Goal: Task Accomplishment & Management: Manage account settings

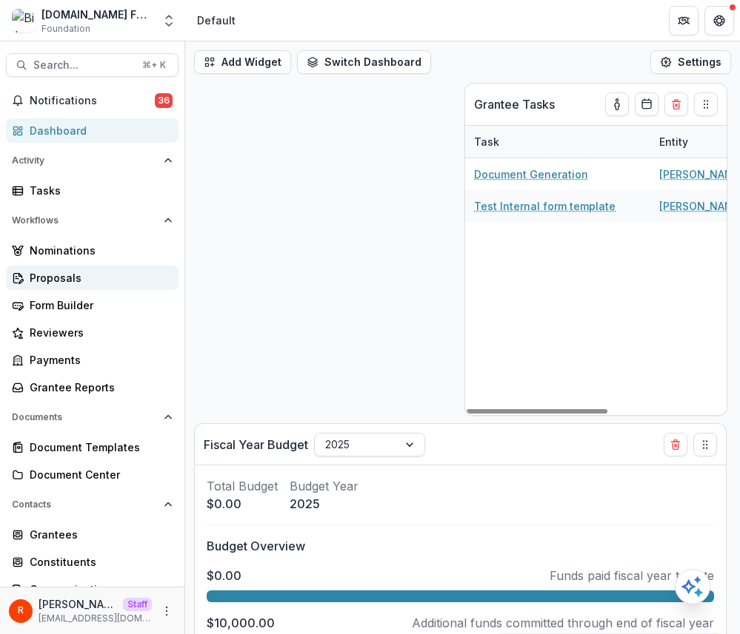
click at [84, 280] on div "Proposals" at bounding box center [98, 278] width 137 height 16
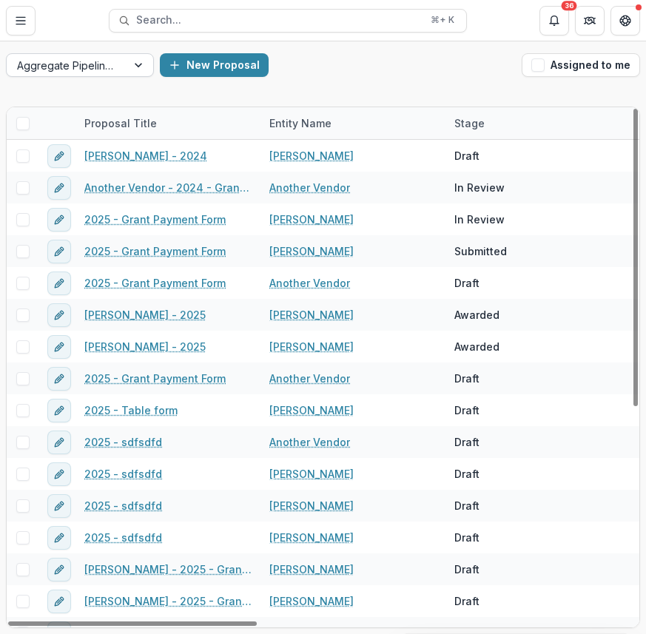
click at [107, 73] on div at bounding box center [66, 65] width 99 height 19
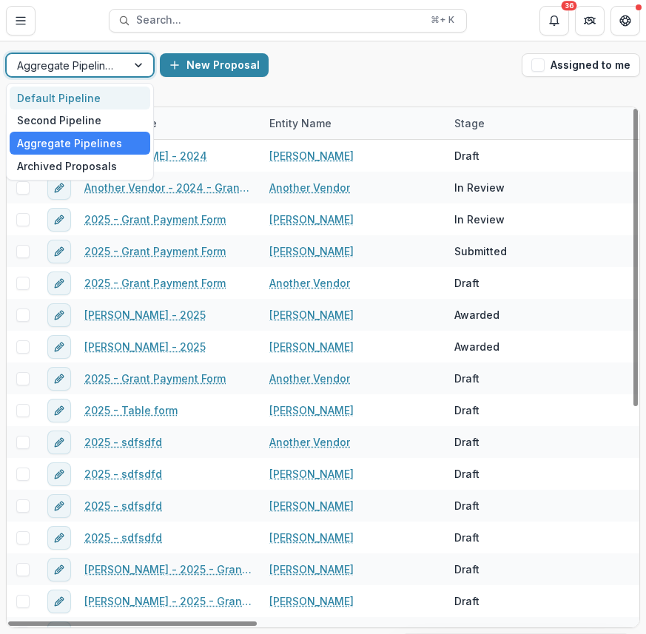
click at [98, 101] on div "Default Pipeline" at bounding box center [80, 98] width 141 height 23
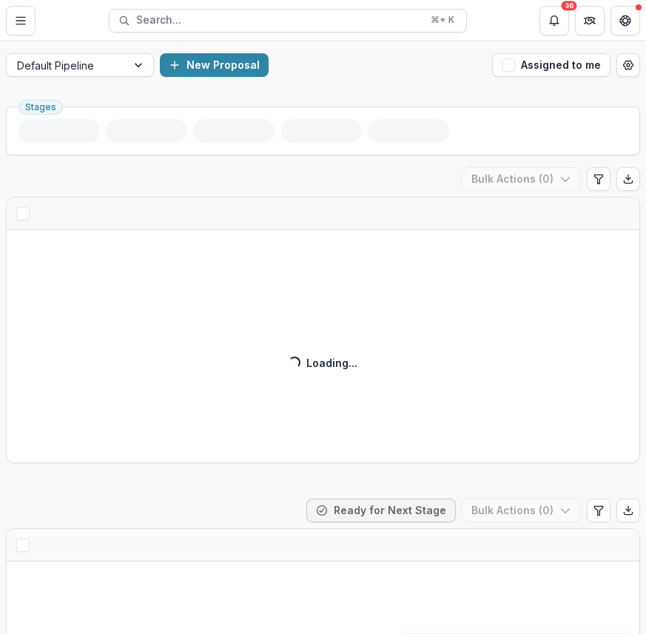
click at [418, 67] on div "New Proposal" at bounding box center [323, 65] width 326 height 24
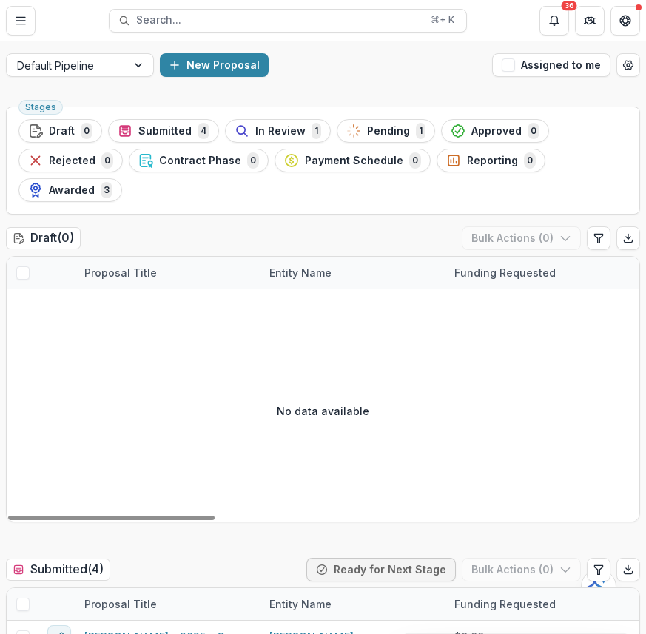
click at [353, 236] on div "Draft ( 0 ) Bulk Actions ( 0 )" at bounding box center [323, 242] width 634 height 30
click at [294, 570] on div "Submitted ( 4 ) Ready for Next Stage Bulk Actions ( 0 )" at bounding box center [323, 573] width 634 height 30
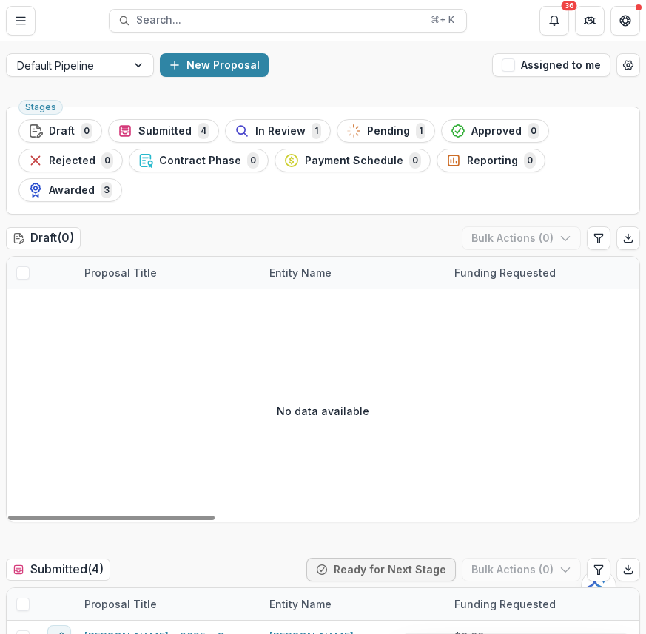
click at [294, 570] on div "Submitted ( 4 ) Ready for Next Stage Bulk Actions ( 0 )" at bounding box center [323, 573] width 634 height 30
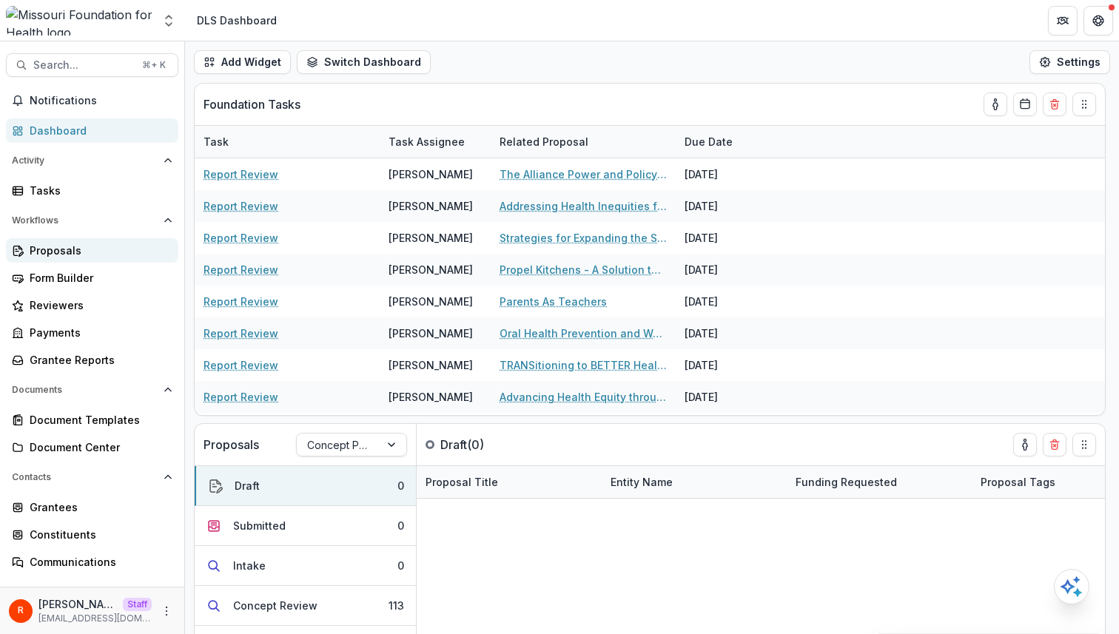
click at [73, 252] on div "Proposals" at bounding box center [98, 251] width 137 height 16
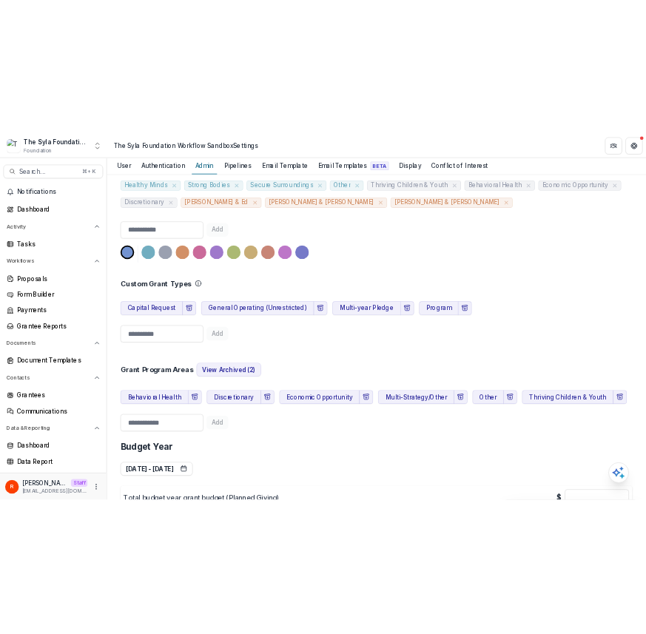
scroll to position [914, 0]
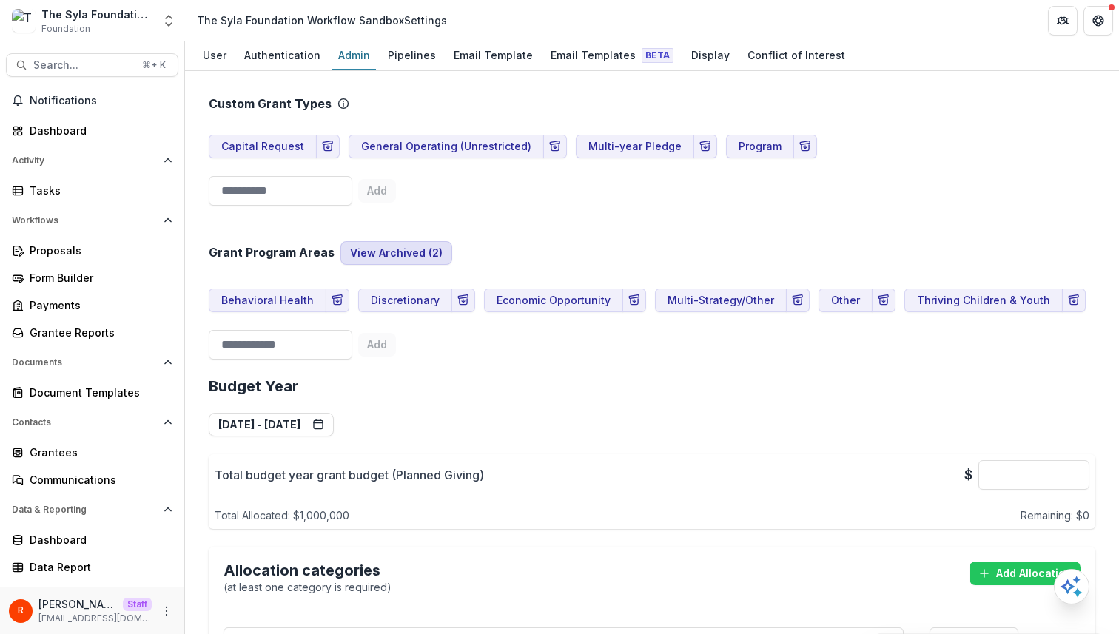
click at [405, 241] on button "View Archived ( 2 )" at bounding box center [397, 253] width 112 height 24
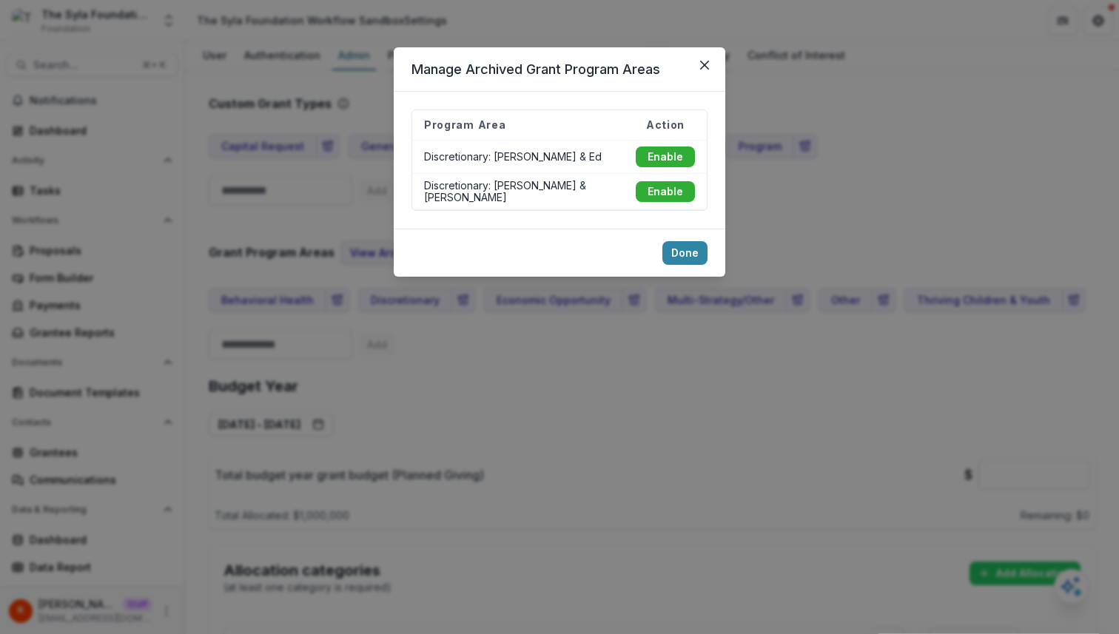
click at [346, 226] on div "Manage Archived Grant Program Areas Program Area Action Discretionary: Janice &…" at bounding box center [559, 317] width 1119 height 634
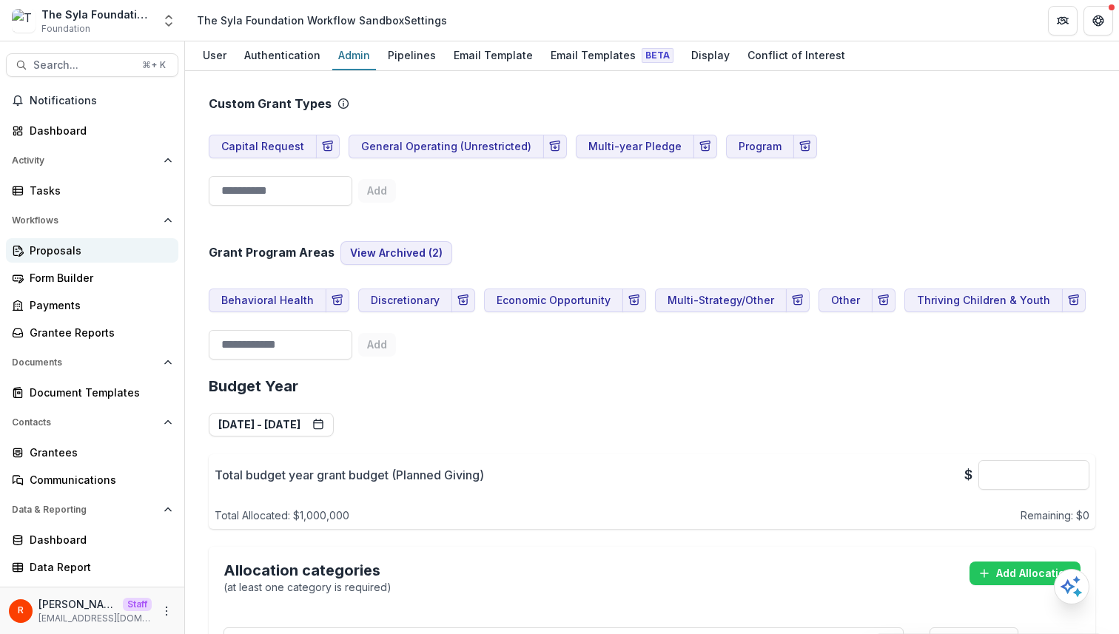
click at [117, 255] on div "Proposals" at bounding box center [98, 251] width 137 height 16
click at [387, 241] on button "View Archived ( 2 )" at bounding box center [397, 253] width 112 height 24
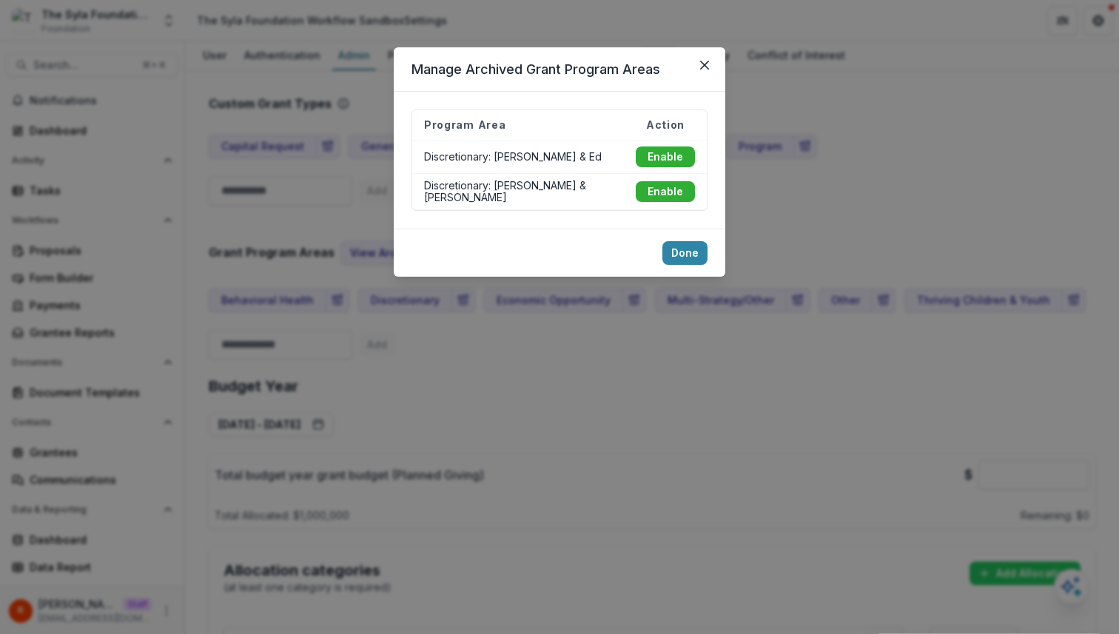
click at [904, 174] on div "Manage Archived Grant Program Areas Program Area Action Discretionary: Janice &…" at bounding box center [559, 317] width 1119 height 634
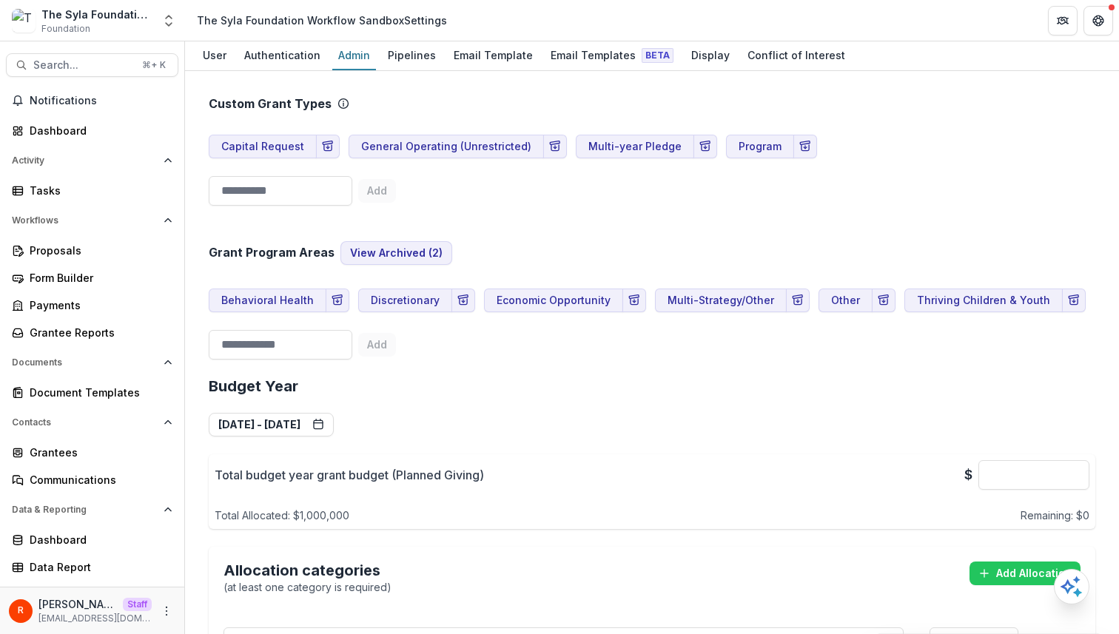
click at [371, 212] on div "Grant Program Areas View Archived ( 2 ) Behavioral Health Discretionary Economi…" at bounding box center [652, 289] width 887 height 154
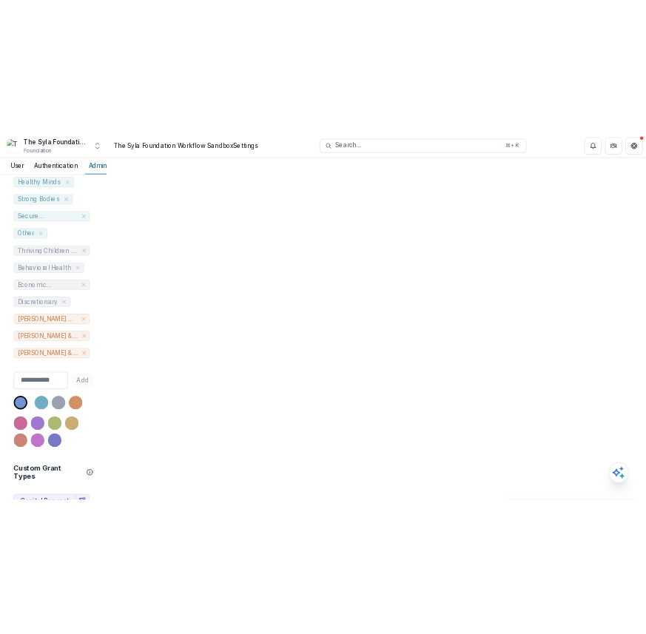
scroll to position [988, 0]
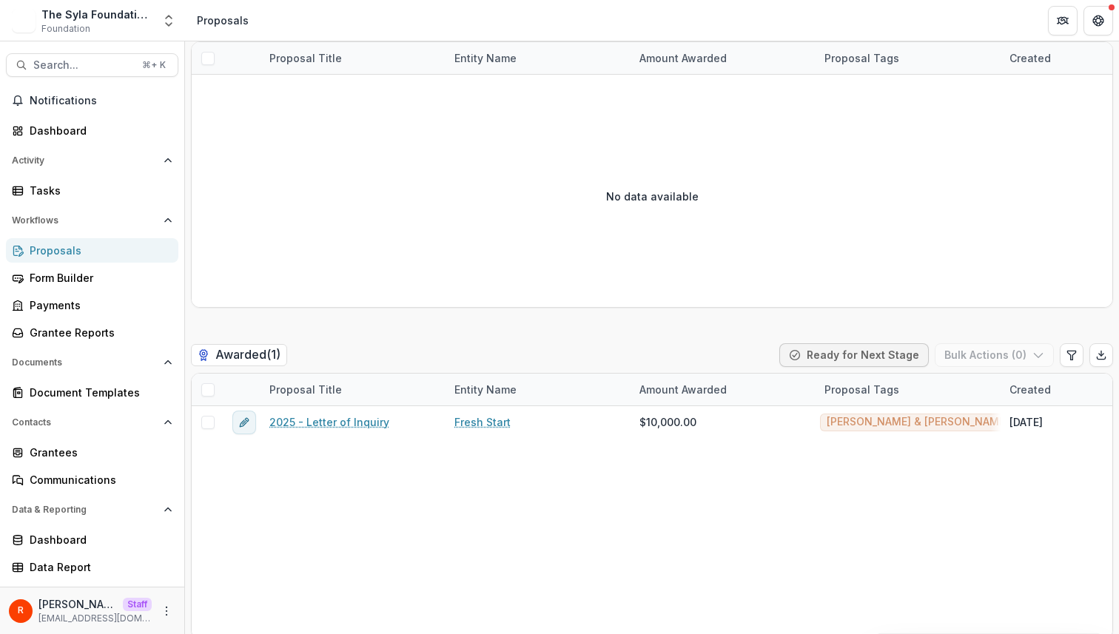
scroll to position [4899, 0]
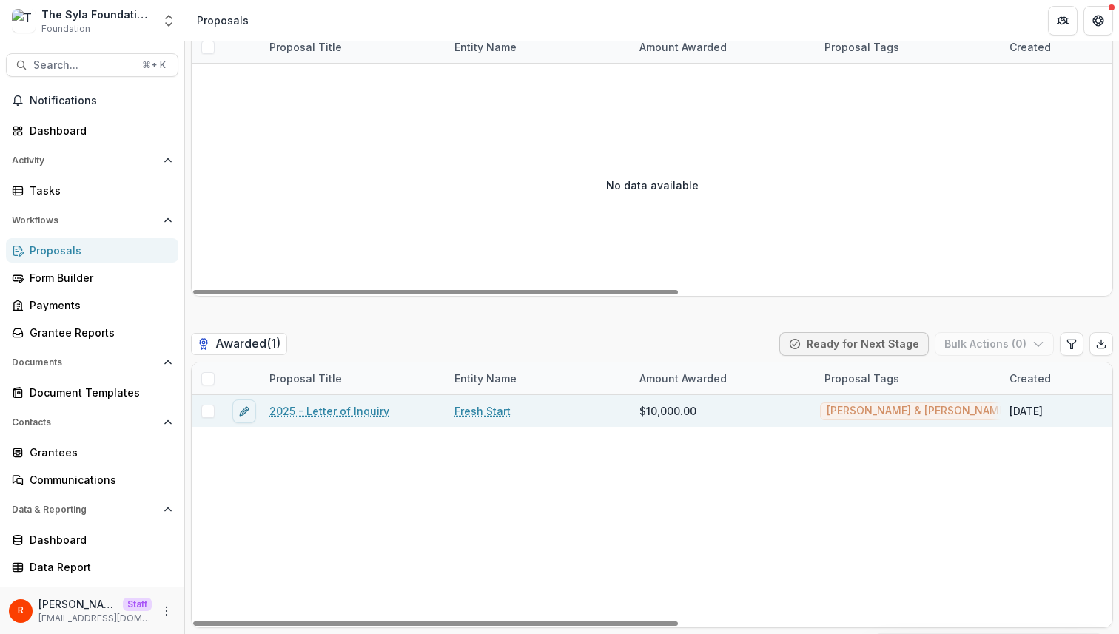
click at [333, 403] on link "2025 - Letter of Inquiry" at bounding box center [329, 411] width 120 height 16
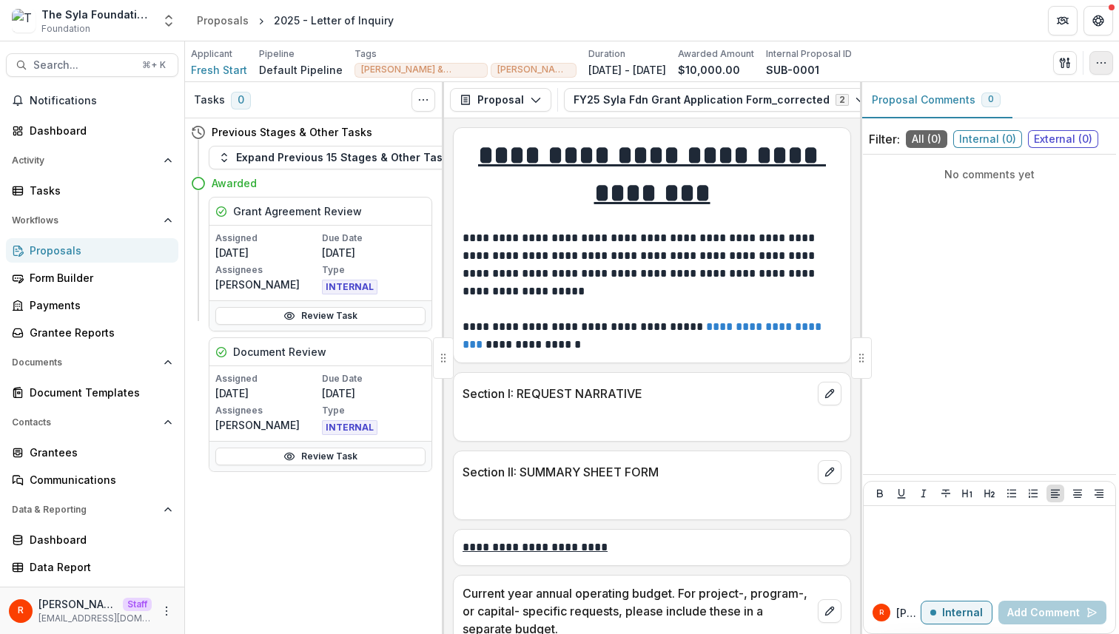
click at [1102, 67] on icon "button" at bounding box center [1102, 63] width 12 height 12
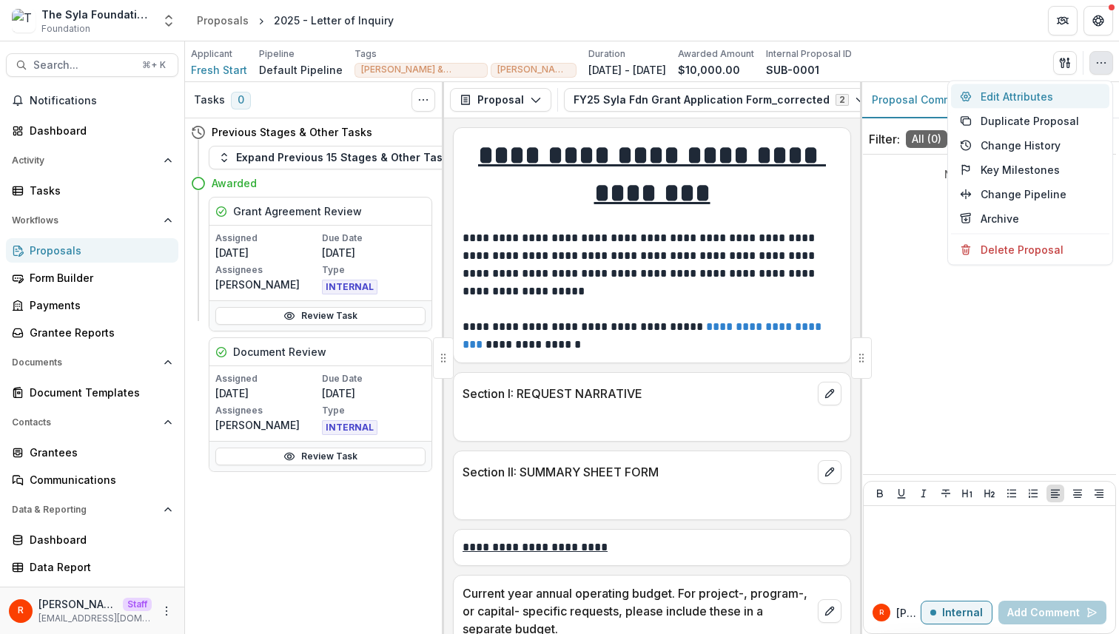
click at [1008, 93] on button "Edit Attributes" at bounding box center [1030, 96] width 158 height 24
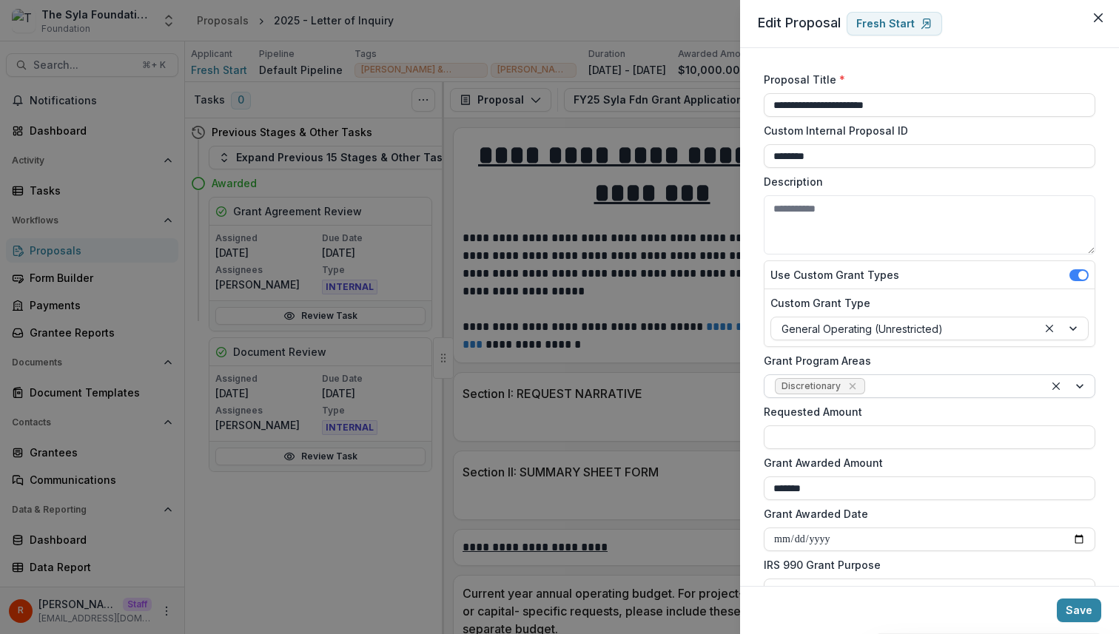
click at [910, 379] on div at bounding box center [951, 387] width 166 height 19
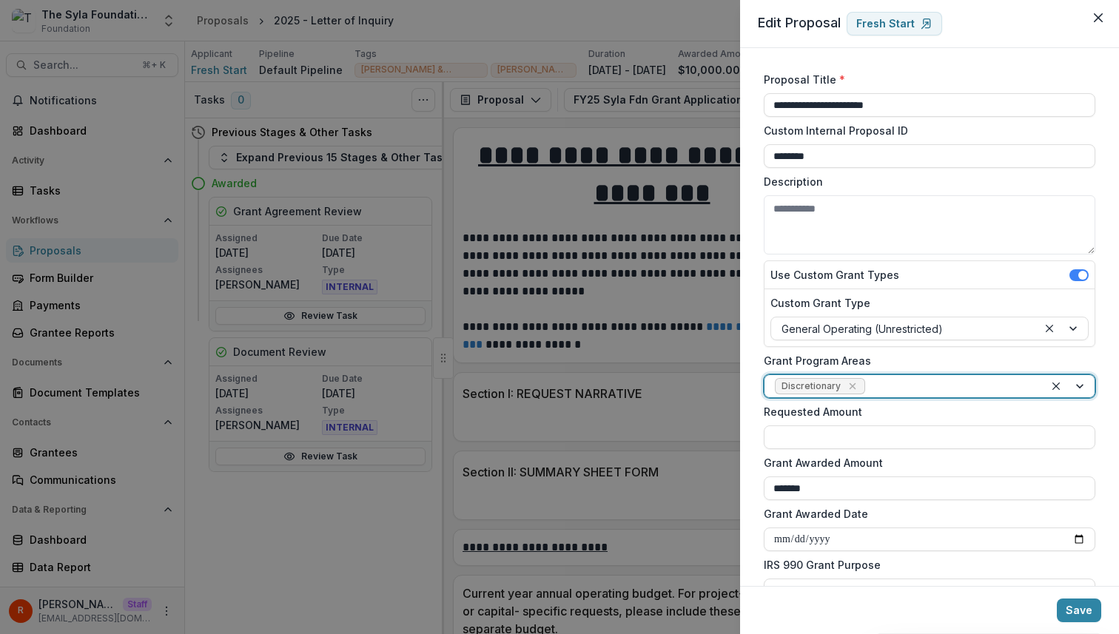
click at [913, 383] on div at bounding box center [951, 387] width 166 height 19
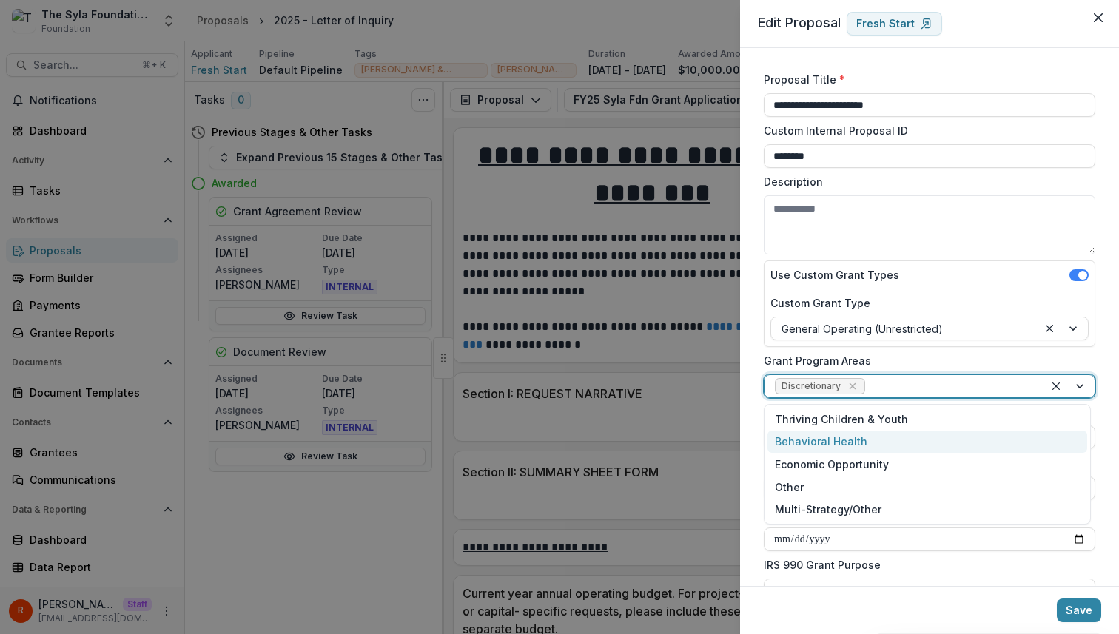
click at [751, 432] on div "**********" at bounding box center [929, 317] width 379 height 538
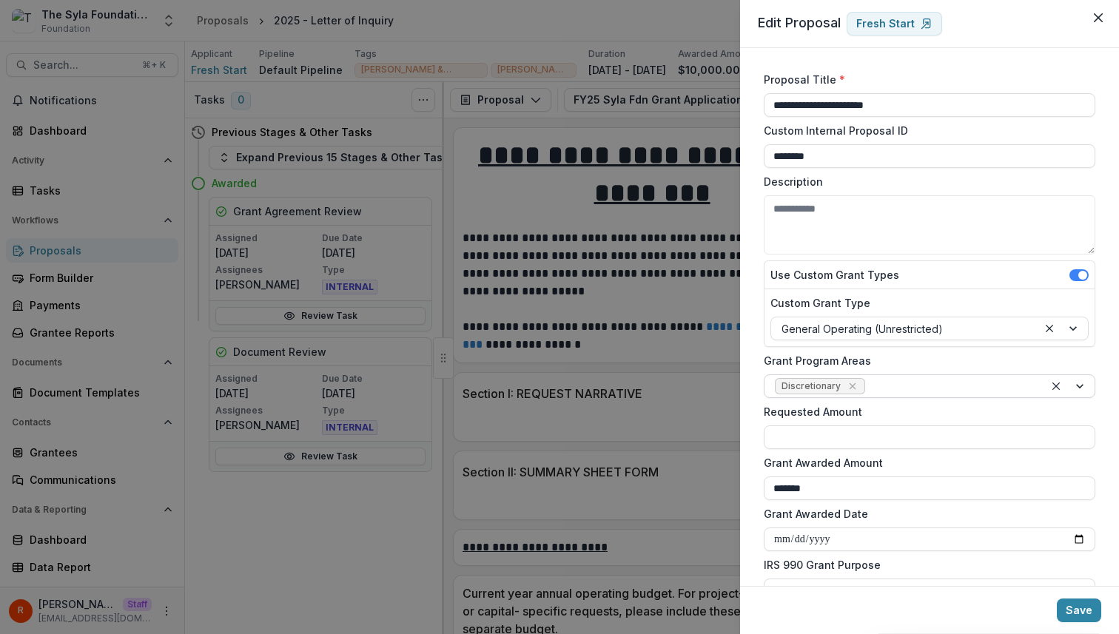
click at [916, 386] on div at bounding box center [951, 387] width 166 height 19
click at [382, 345] on div "**********" at bounding box center [559, 317] width 1119 height 634
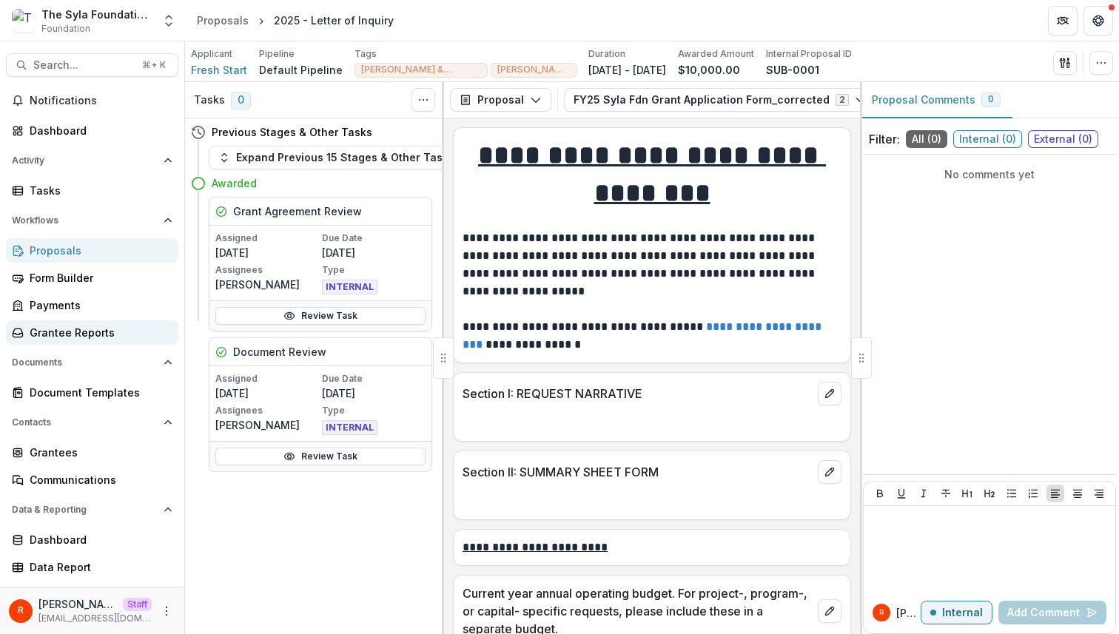
click at [130, 321] on link "Grantee Reports" at bounding box center [92, 333] width 172 height 24
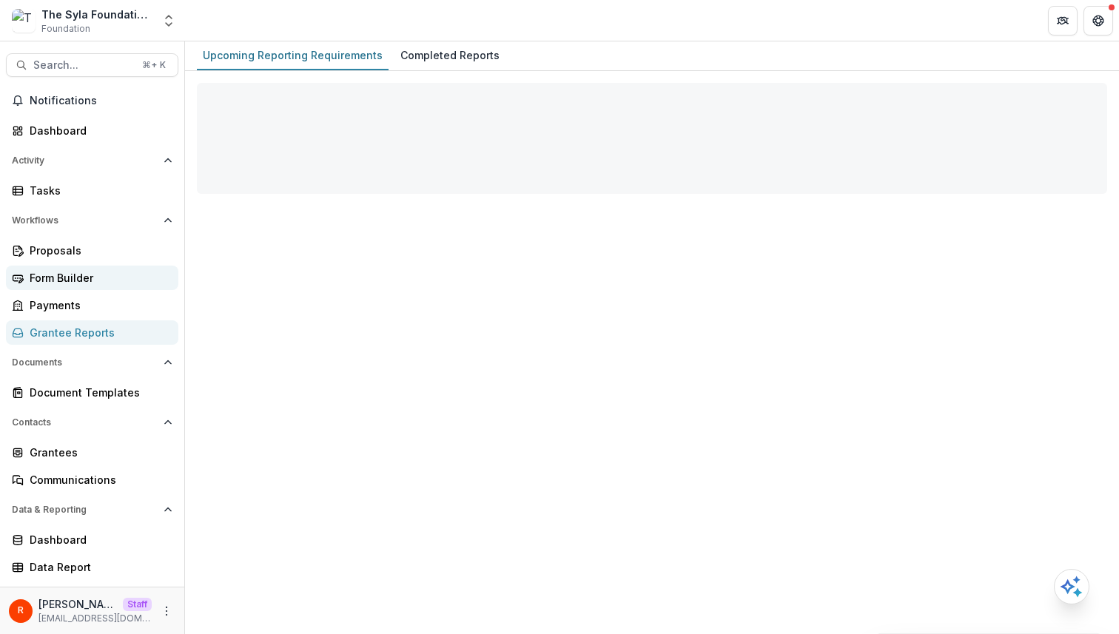
click at [90, 279] on div "Form Builder" at bounding box center [98, 278] width 137 height 16
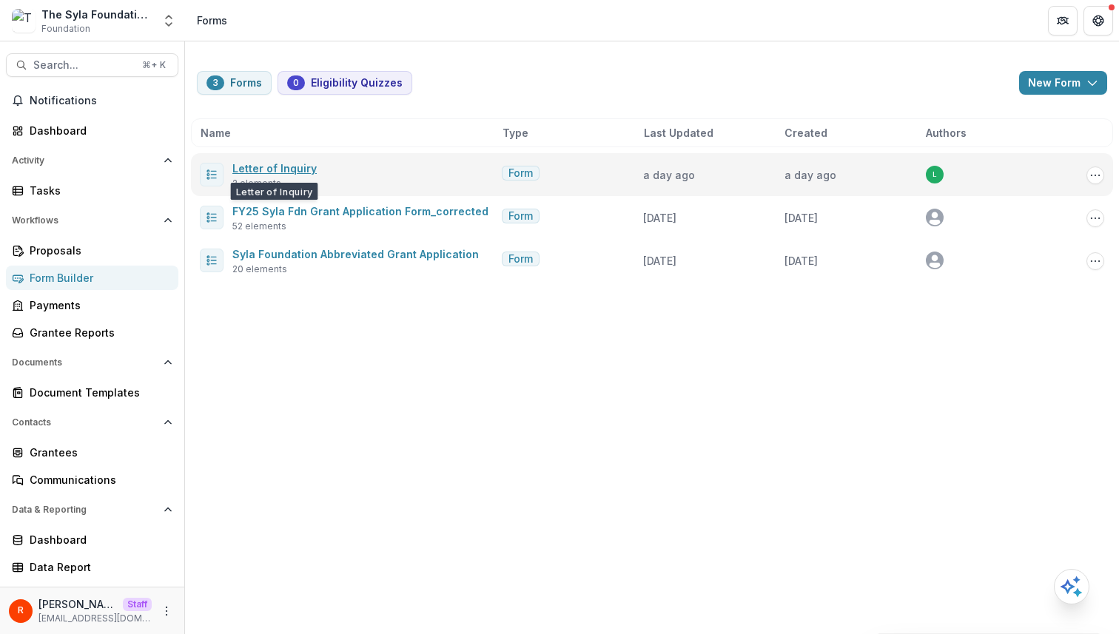
click at [284, 170] on link "Letter of Inquiry" at bounding box center [274, 168] width 84 height 13
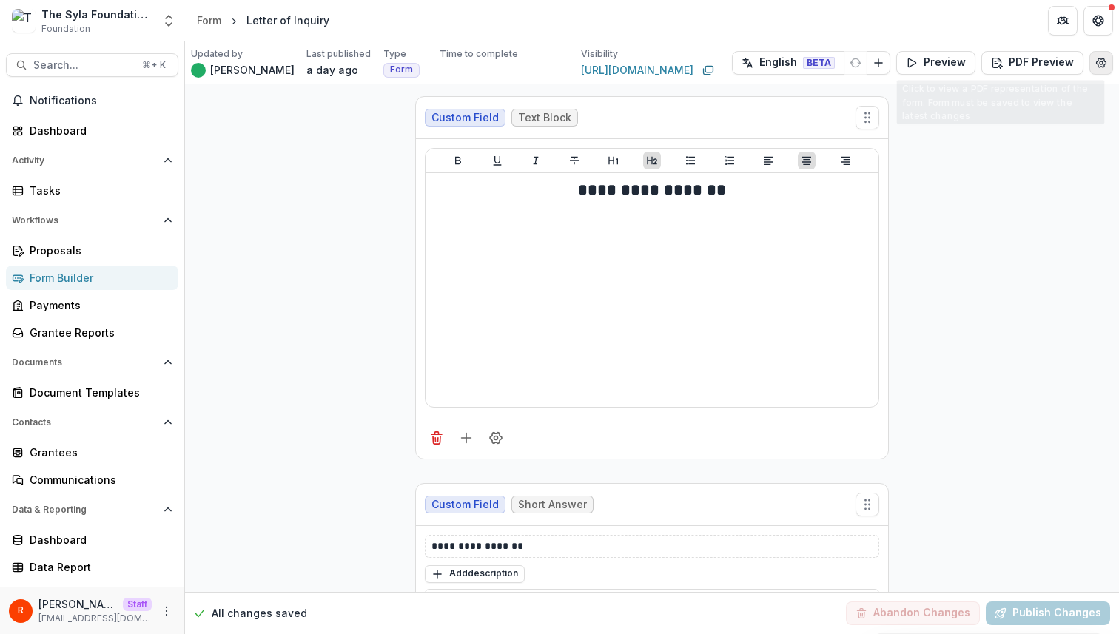
click at [1107, 58] on button "Edit Form Settings" at bounding box center [1102, 63] width 24 height 24
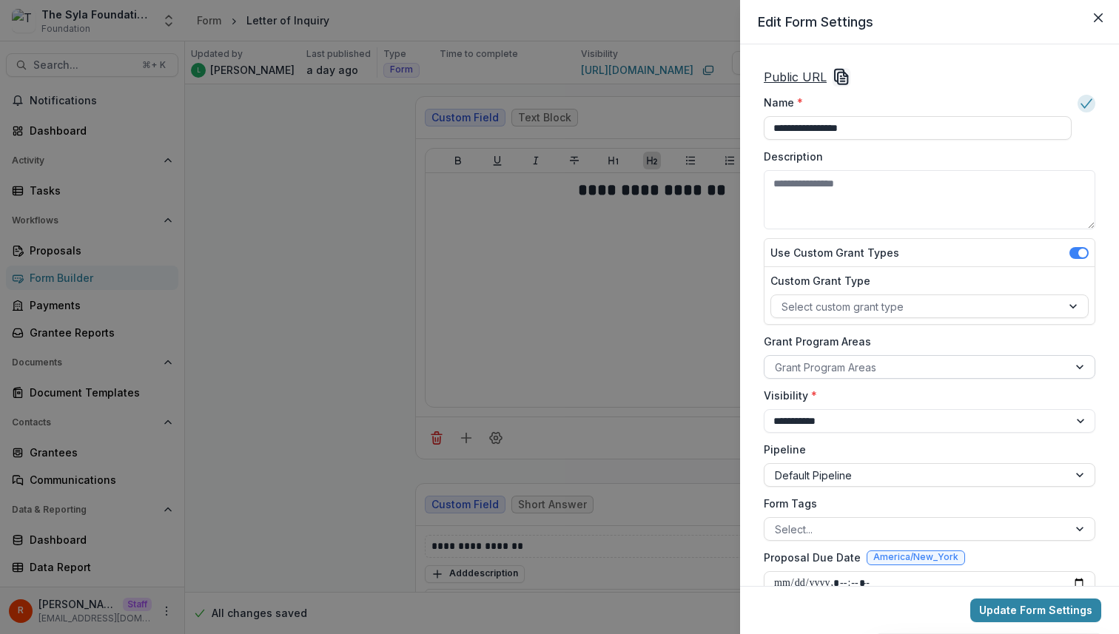
click at [845, 369] on div at bounding box center [916, 367] width 283 height 19
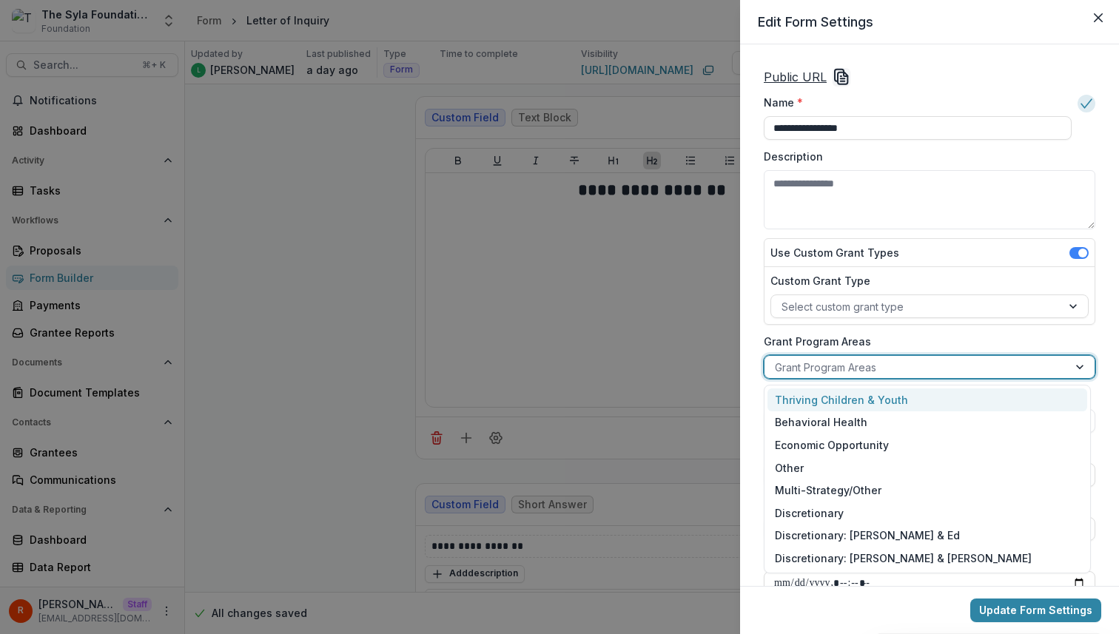
click at [818, 348] on label "Grant Program Areas" at bounding box center [925, 342] width 323 height 16
click at [778, 360] on input "Grant Program Areas" at bounding box center [776, 368] width 3 height 16
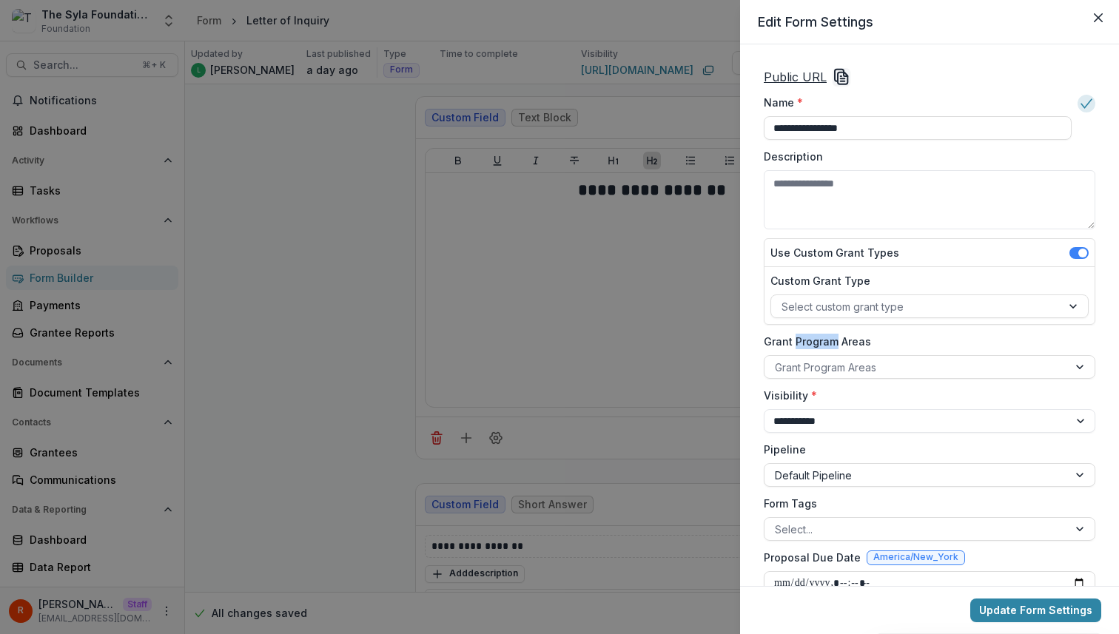
click at [818, 348] on label "Grant Program Areas" at bounding box center [925, 342] width 323 height 16
click at [778, 360] on input "Grant Program Areas" at bounding box center [776, 368] width 3 height 16
click at [818, 348] on label "Grant Program Areas" at bounding box center [925, 342] width 323 height 16
click at [778, 360] on input "Grant Program Areas" at bounding box center [776, 368] width 3 height 16
click at [460, 190] on div "**********" at bounding box center [559, 317] width 1119 height 634
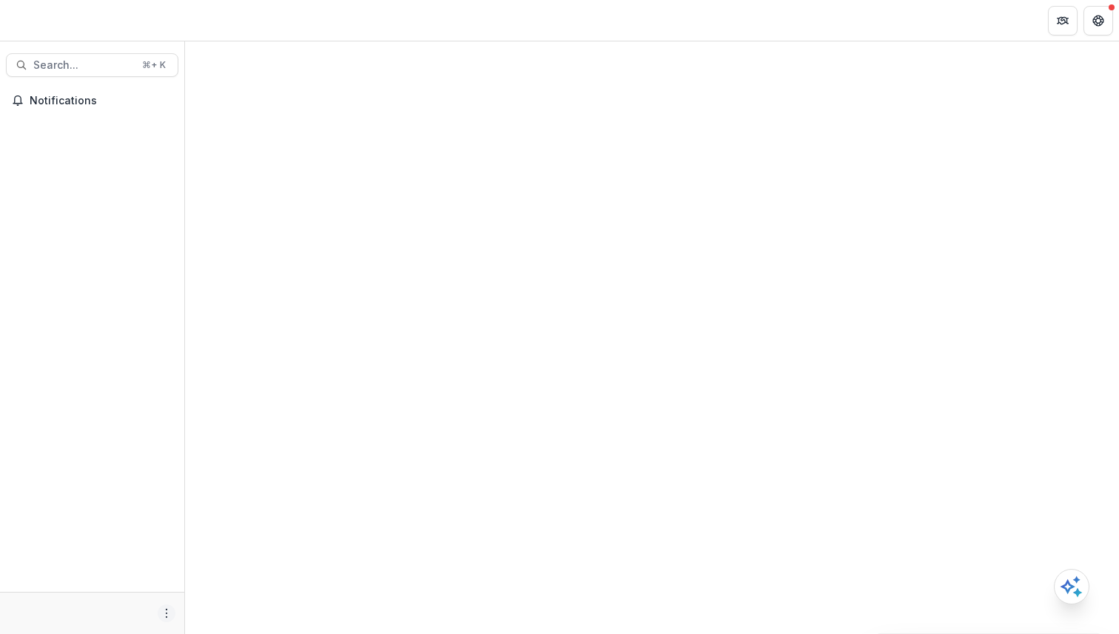
click at [166, 605] on button "More" at bounding box center [167, 614] width 18 height 18
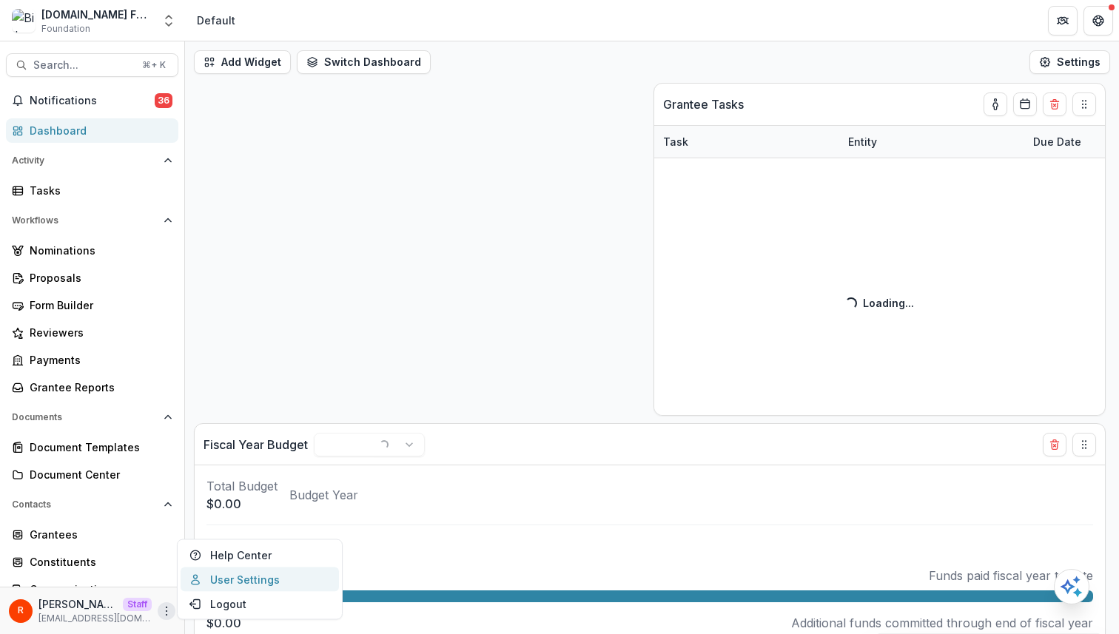
click at [227, 574] on link "User Settings" at bounding box center [260, 580] width 158 height 24
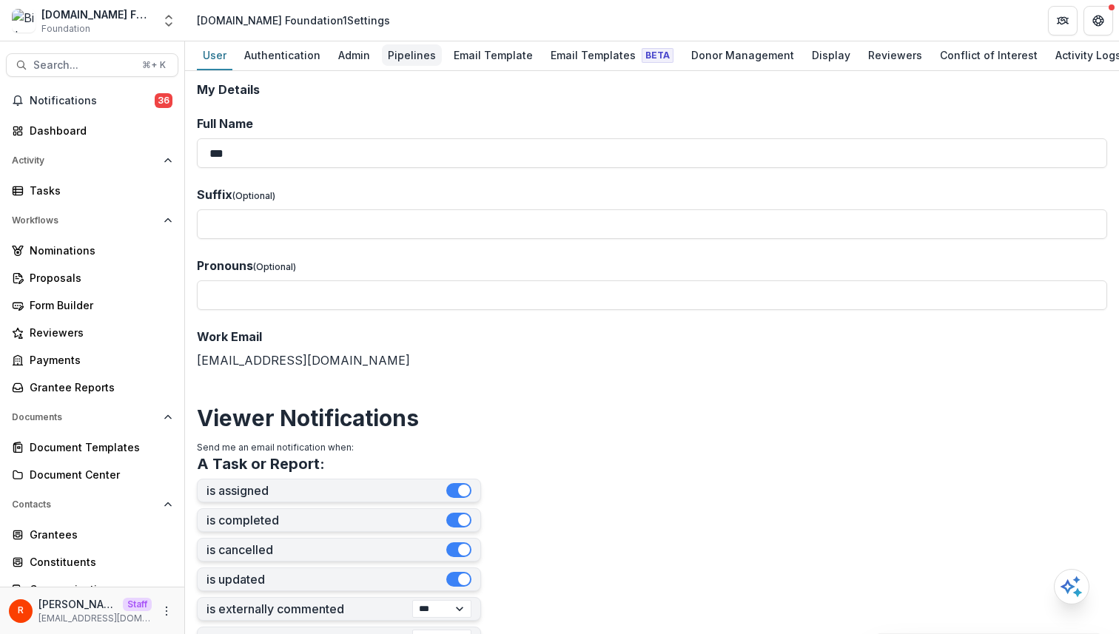
click at [407, 50] on div "Pipelines" at bounding box center [412, 54] width 60 height 21
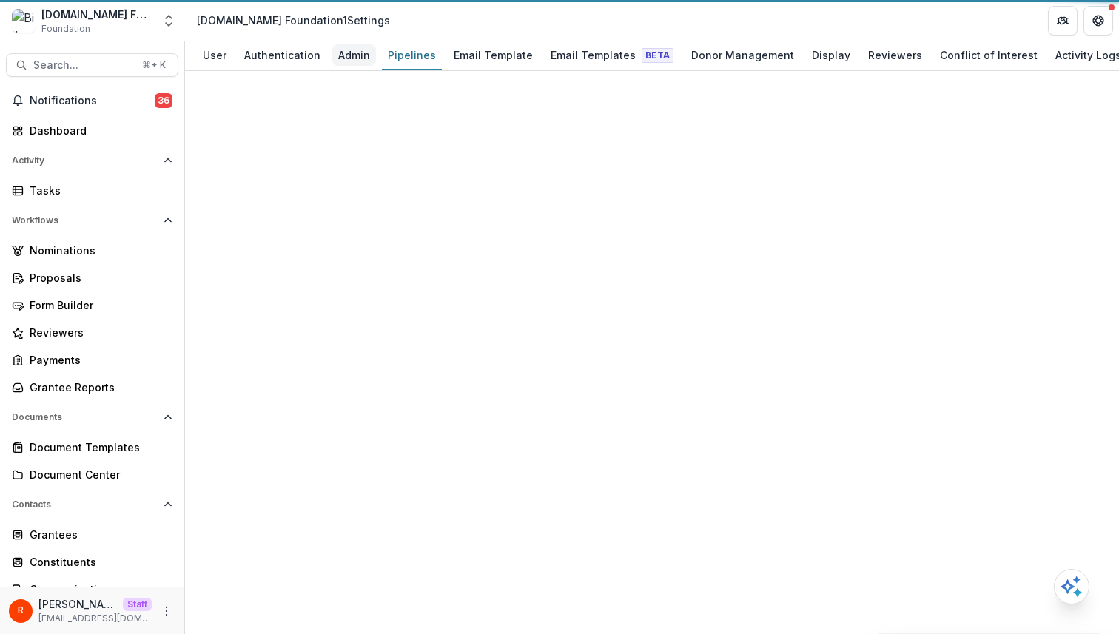
click at [352, 54] on div "Admin" at bounding box center [354, 54] width 44 height 21
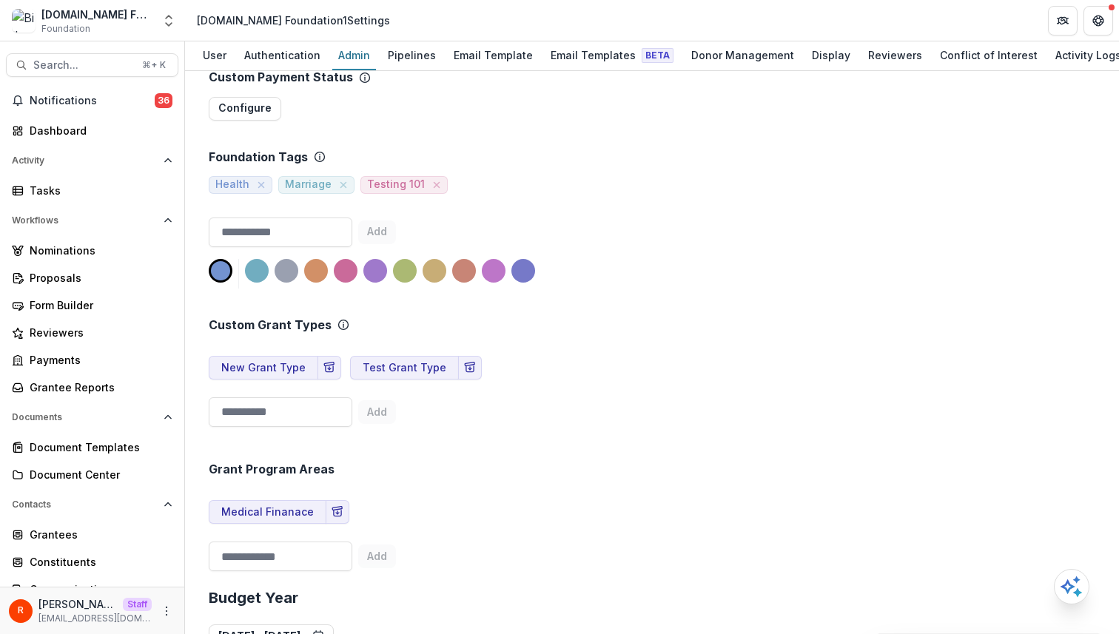
scroll to position [540, 0]
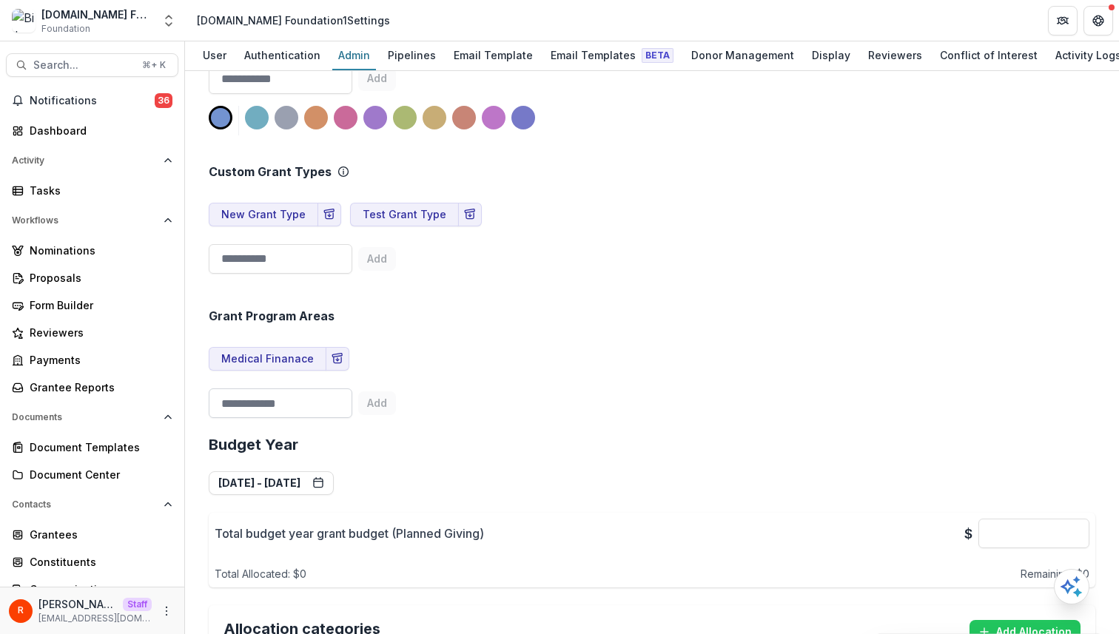
click at [301, 409] on input at bounding box center [281, 404] width 144 height 30
type input "*"
type input "**********"
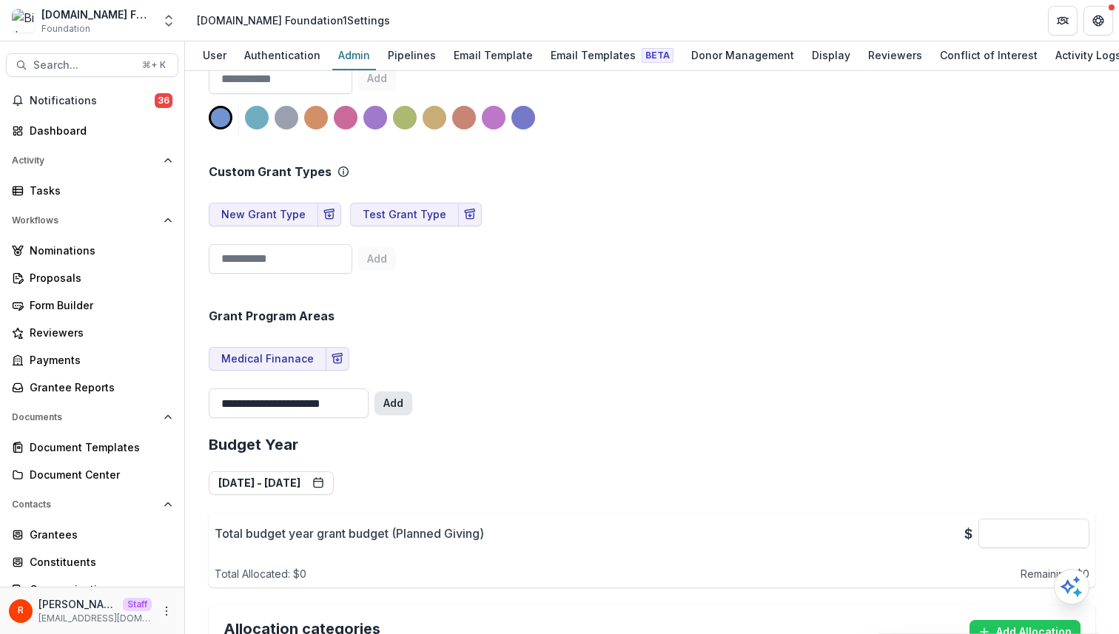
click at [404, 396] on button "Add" at bounding box center [394, 404] width 38 height 24
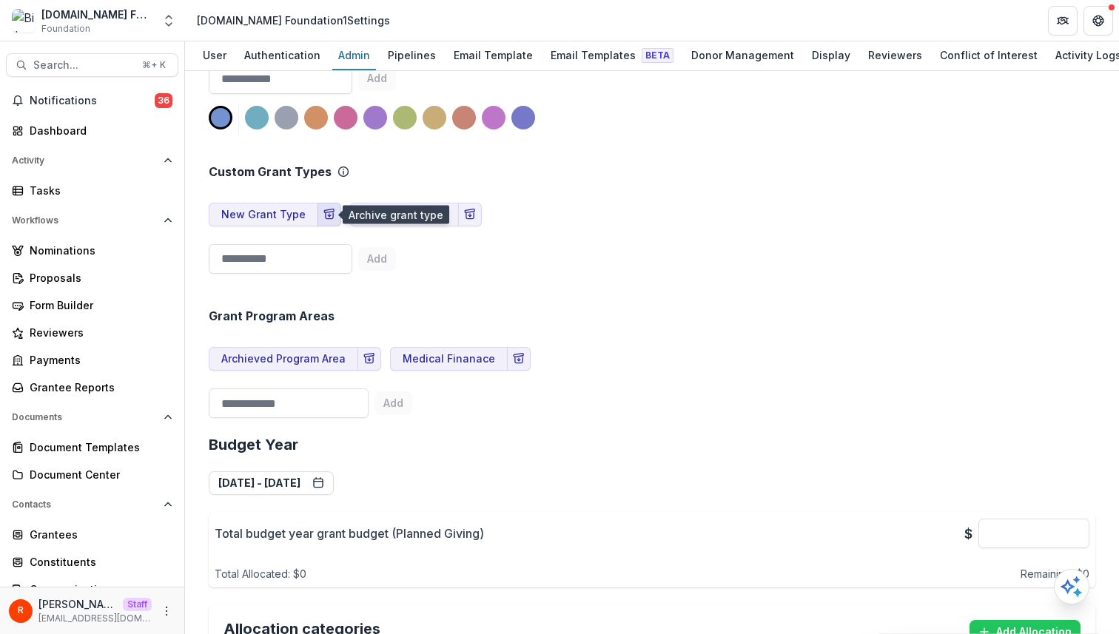
click at [329, 216] on icon "Archive Grant Type" at bounding box center [330, 215] width 12 height 12
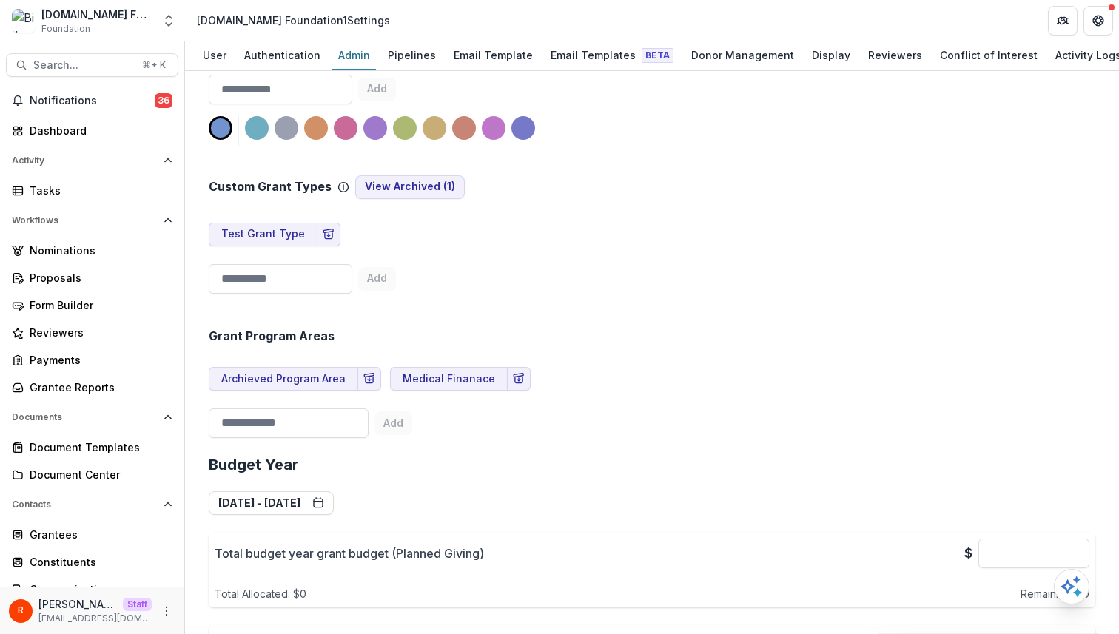
scroll to position [520, 0]
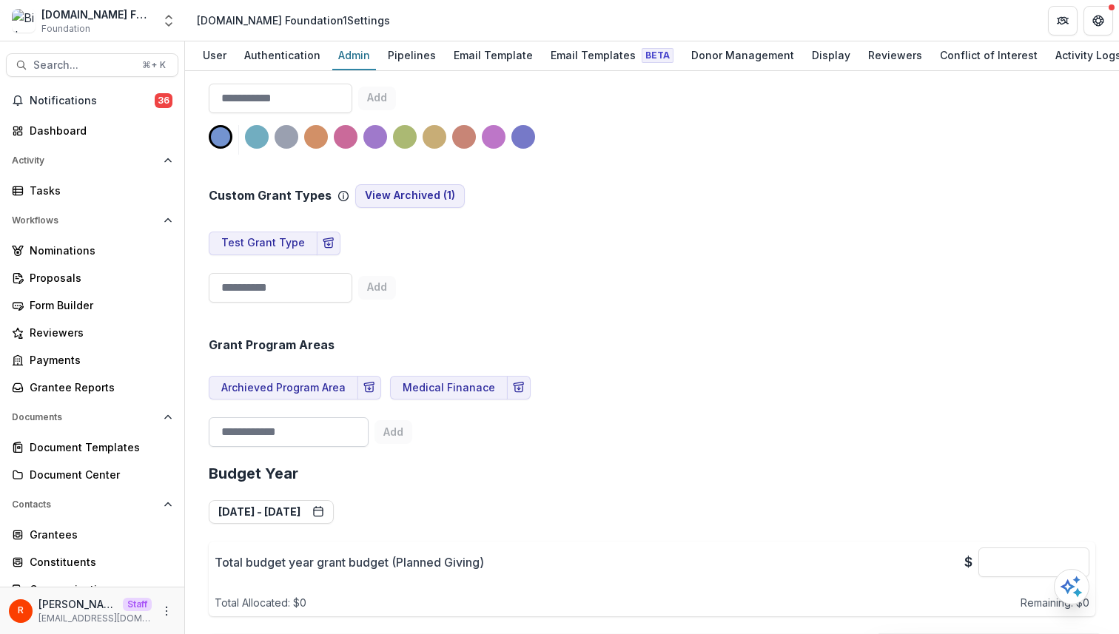
click at [332, 429] on input at bounding box center [289, 433] width 160 height 30
click at [365, 344] on div "Grant Program Areas" at bounding box center [652, 345] width 887 height 14
click at [513, 393] on icon "Archive Program Area" at bounding box center [519, 388] width 12 height 12
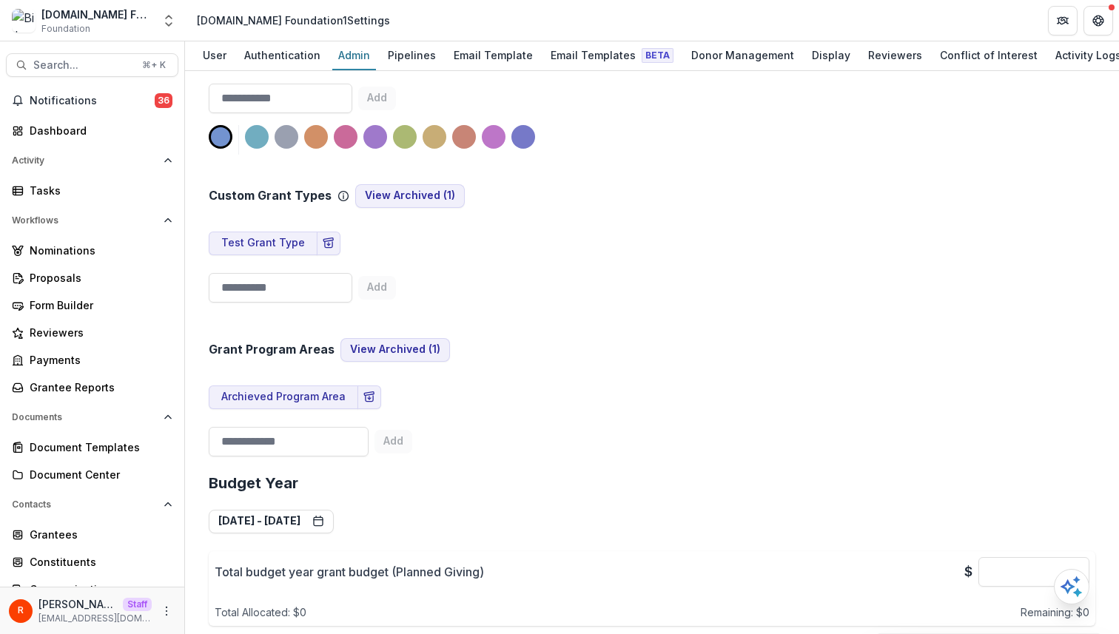
click at [434, 432] on div "Grant Program Areas View Archived ( 1 ) Archieved Program Area Add" at bounding box center [652, 386] width 887 height 154
click at [84, 284] on div "Proposals" at bounding box center [98, 278] width 137 height 16
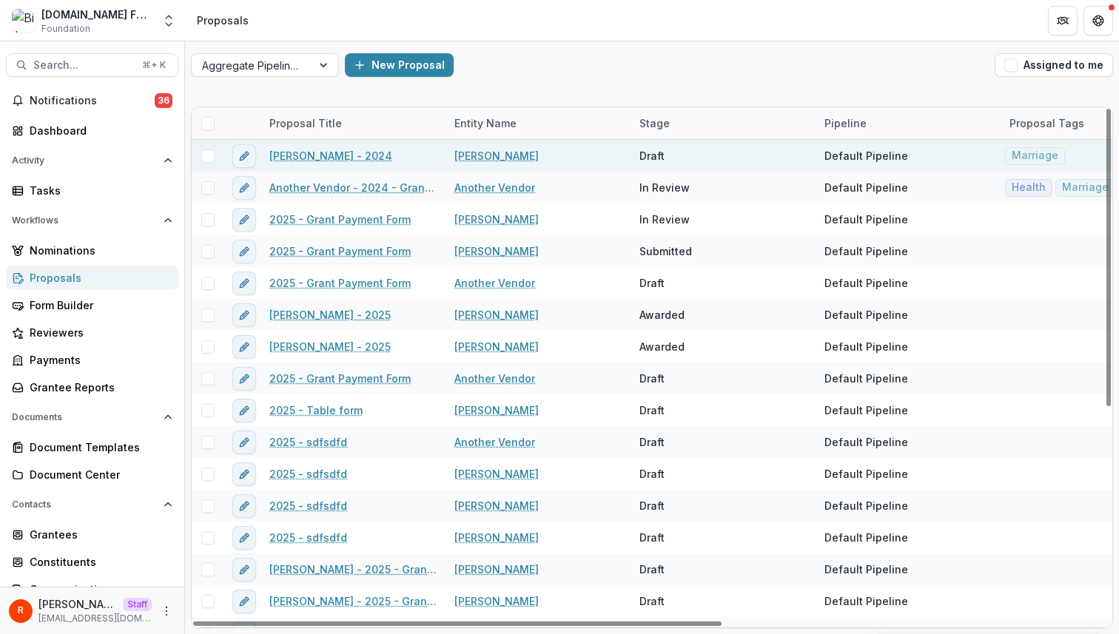
click at [468, 154] on link "[PERSON_NAME]" at bounding box center [497, 156] width 84 height 16
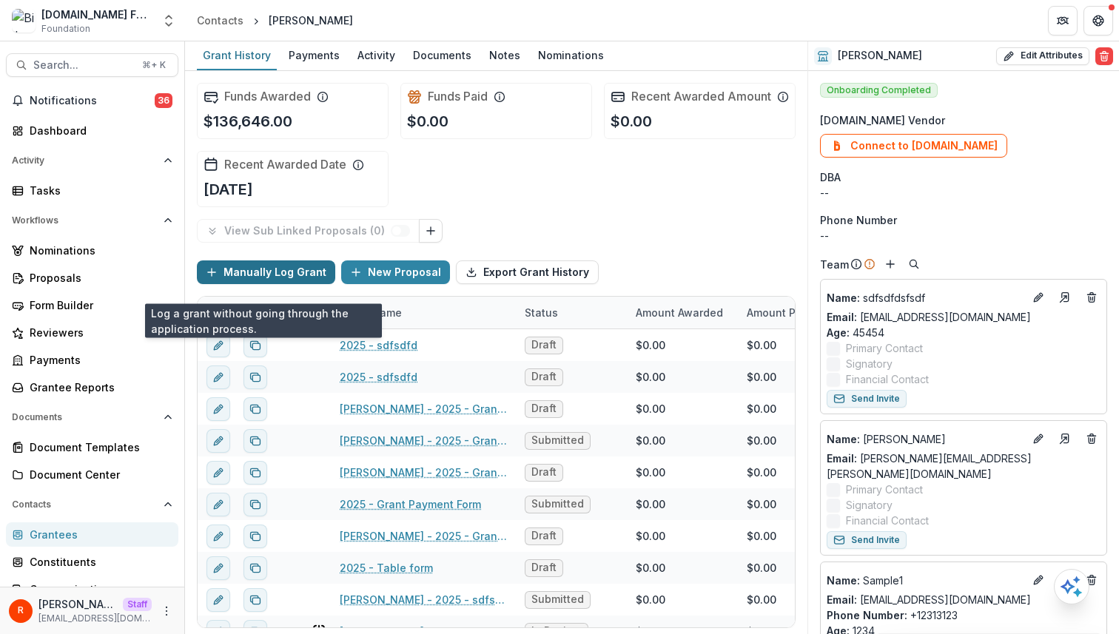
click at [260, 284] on button "Manually Log Grant" at bounding box center [266, 273] width 138 height 24
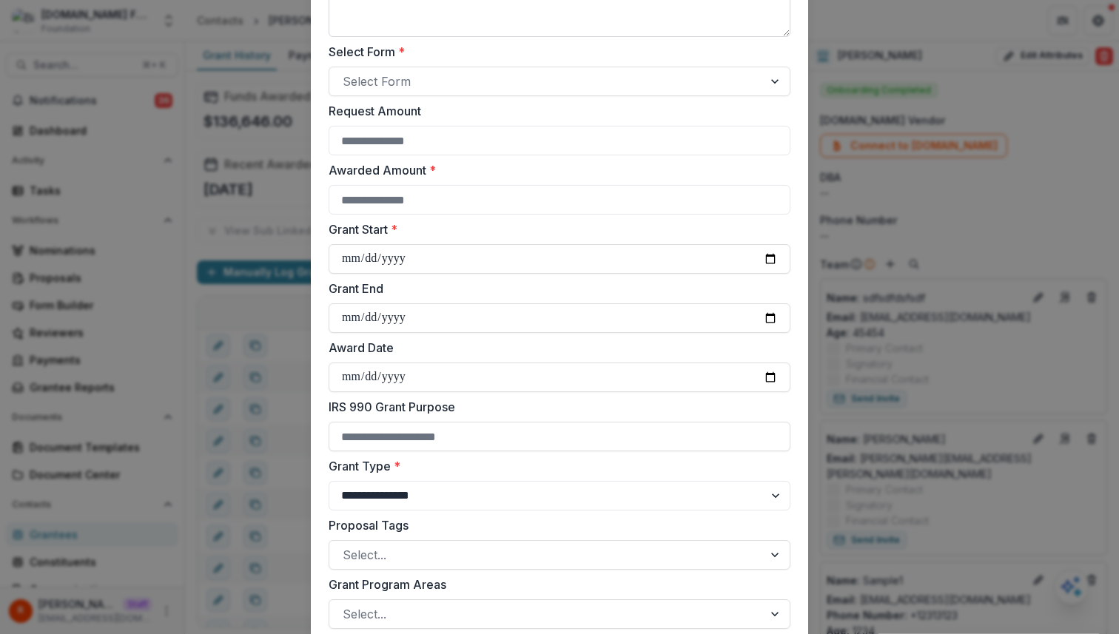
scroll to position [469, 0]
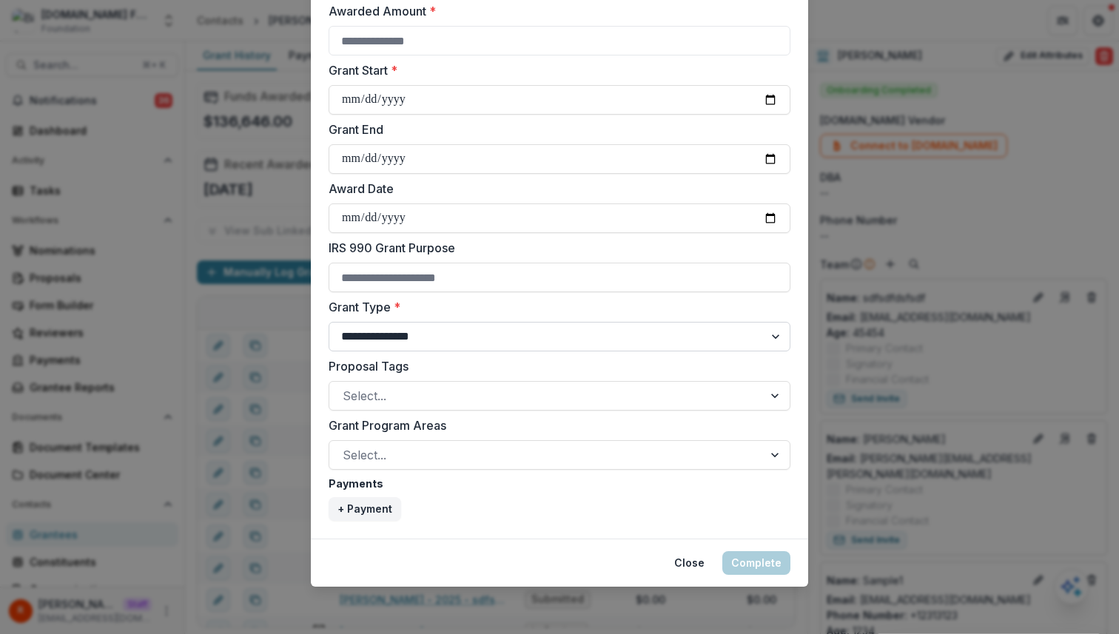
click at [441, 334] on select "**********" at bounding box center [560, 337] width 462 height 30
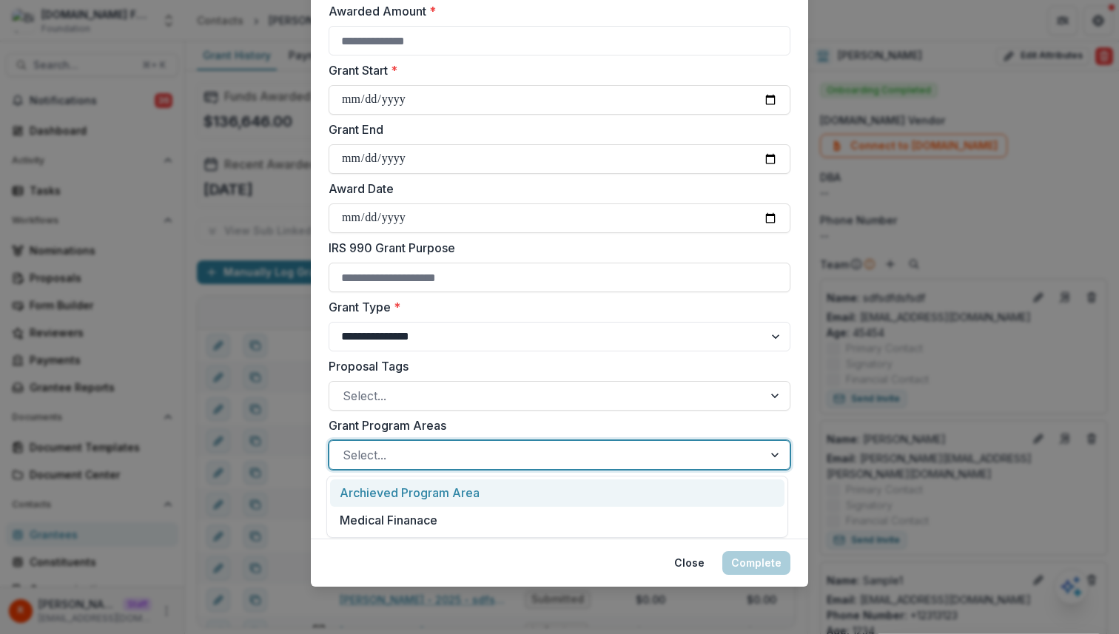
click at [413, 450] on div at bounding box center [546, 455] width 407 height 21
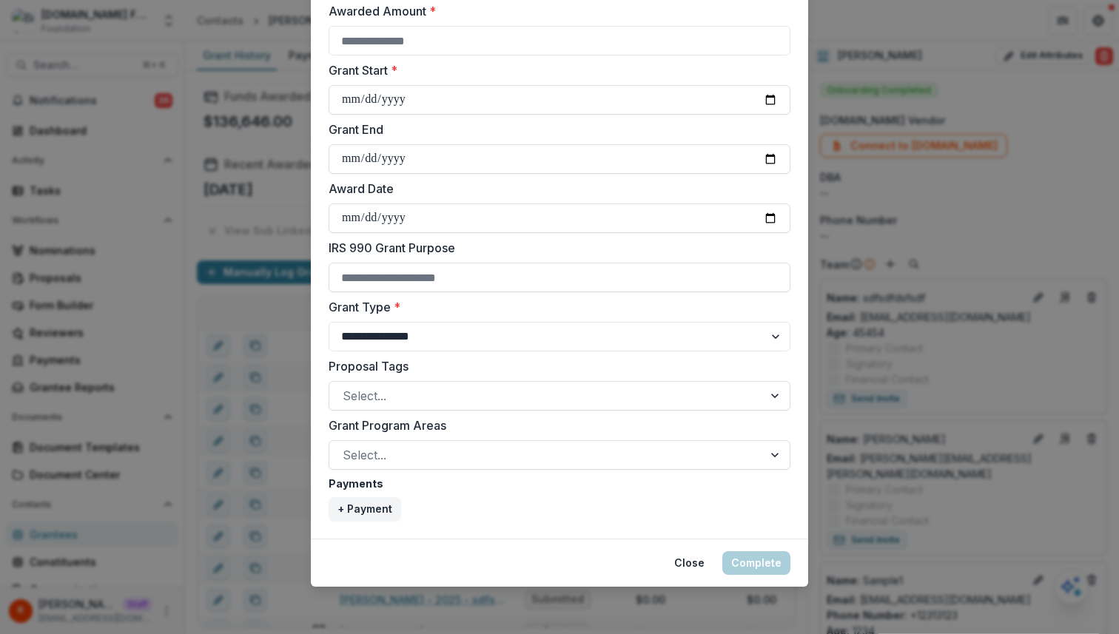
click at [322, 428] on form "**********" at bounding box center [559, 81] width 497 height 916
